Goal: Information Seeking & Learning: Learn about a topic

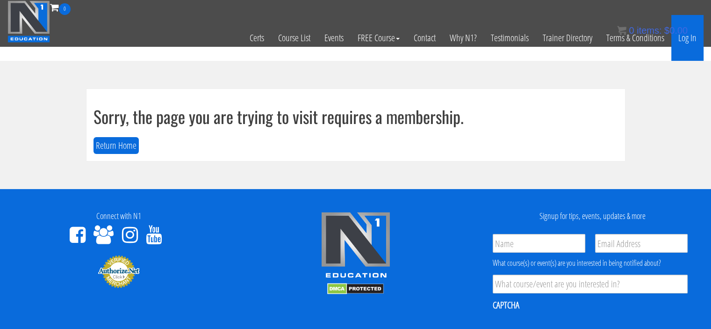
click at [689, 43] on link "Log In" at bounding box center [687, 38] width 32 height 46
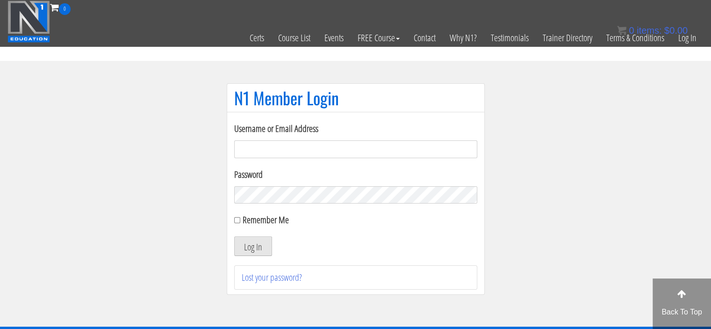
type input "[PERSON_NAME][EMAIL_ADDRESS][DOMAIN_NAME]"
click at [256, 252] on button "Log In" at bounding box center [253, 246] width 38 height 20
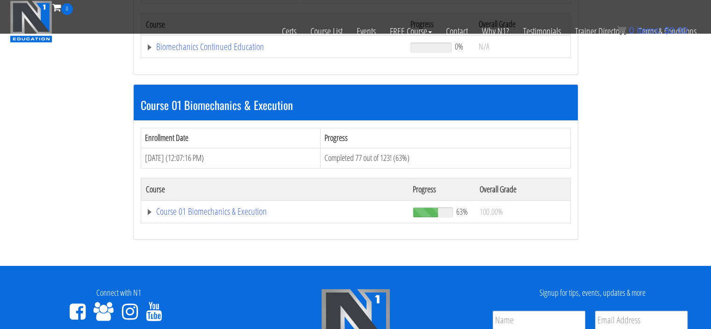
scroll to position [220, 0]
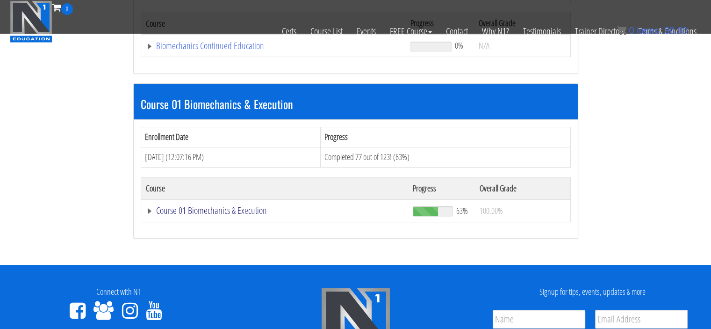
click at [243, 208] on link "Course 01 Biomechanics & Execution" at bounding box center [275, 210] width 258 height 9
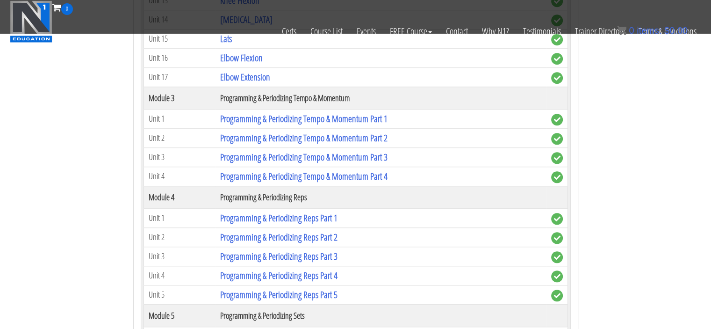
scroll to position [905, 0]
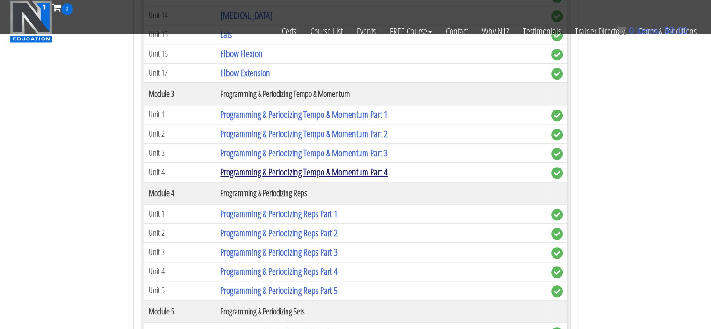
click at [349, 170] on link "Programming & Periodizing Tempo & Momentum Part 4" at bounding box center [303, 171] width 167 height 13
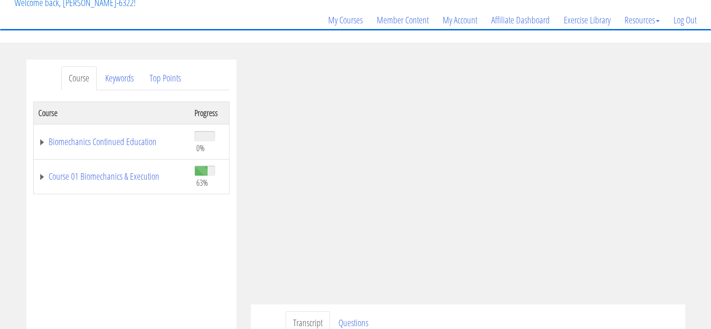
scroll to position [69, 0]
